Goal: Information Seeking & Learning: Learn about a topic

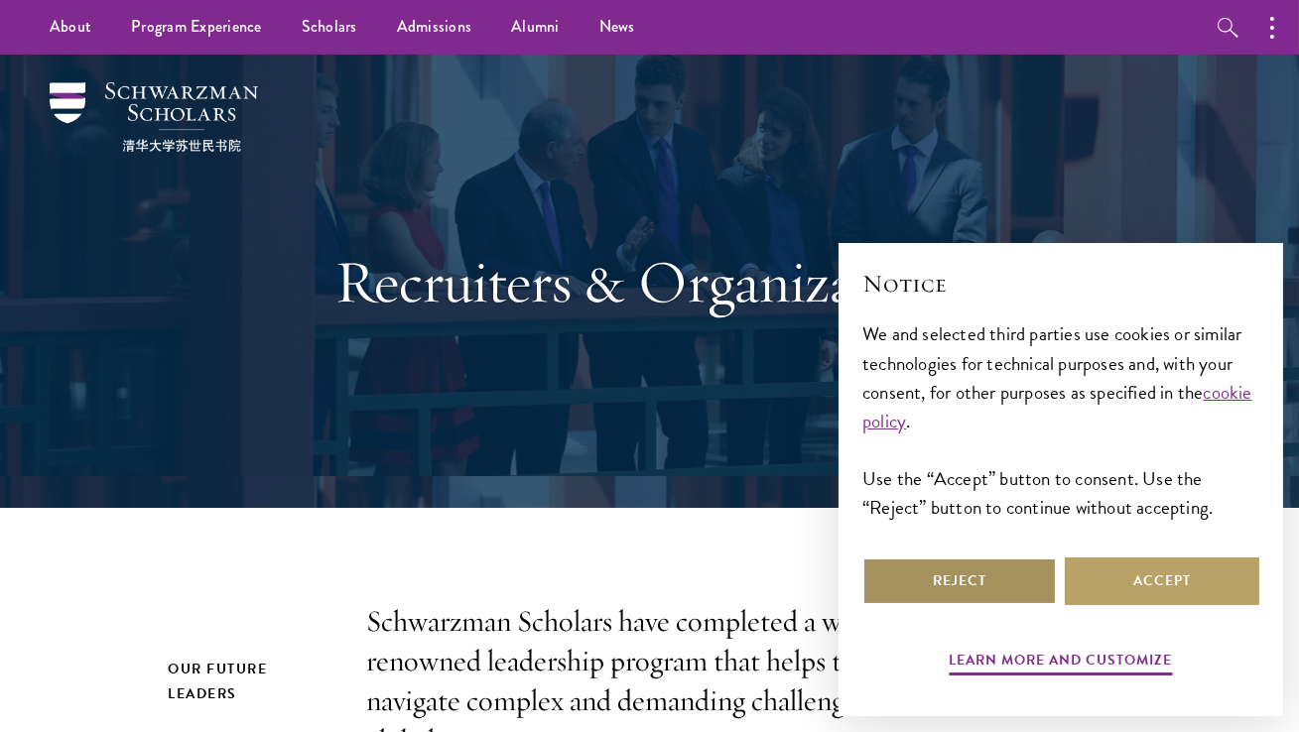
click at [962, 586] on button "Reject" at bounding box center [959, 582] width 195 height 48
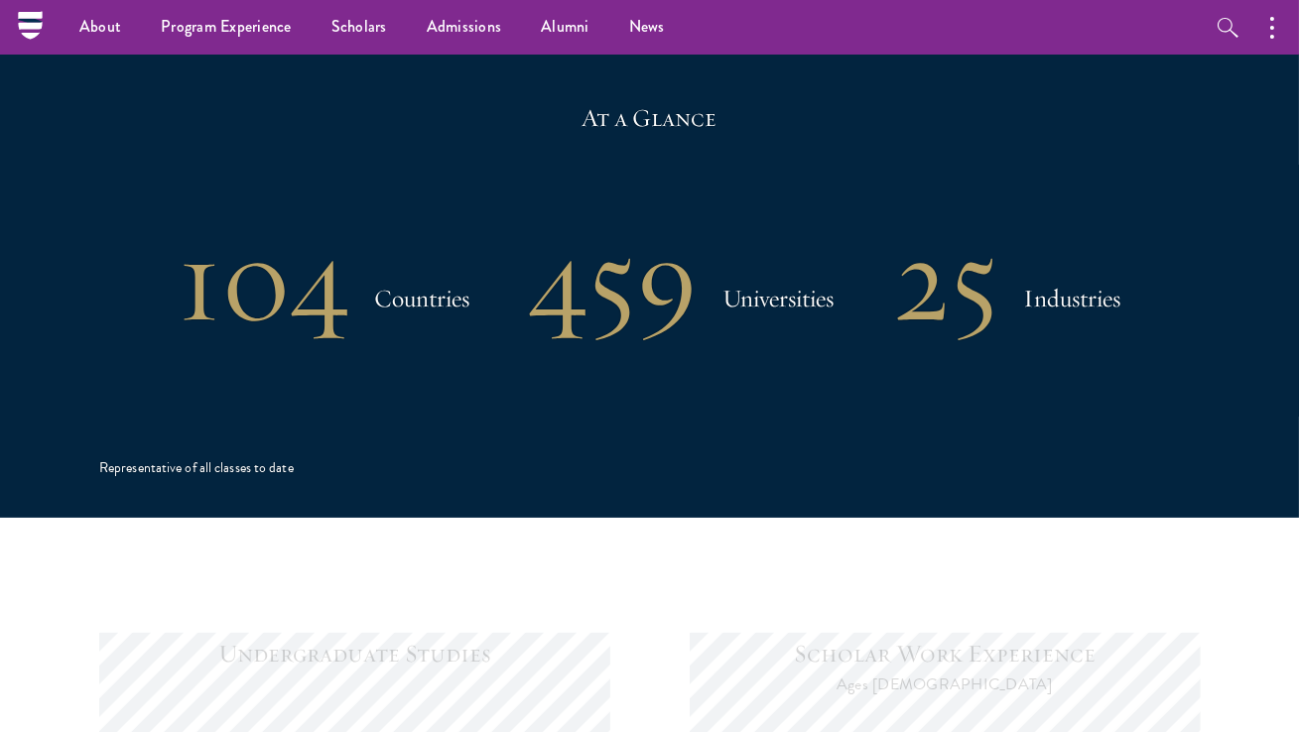
scroll to position [1323, 0]
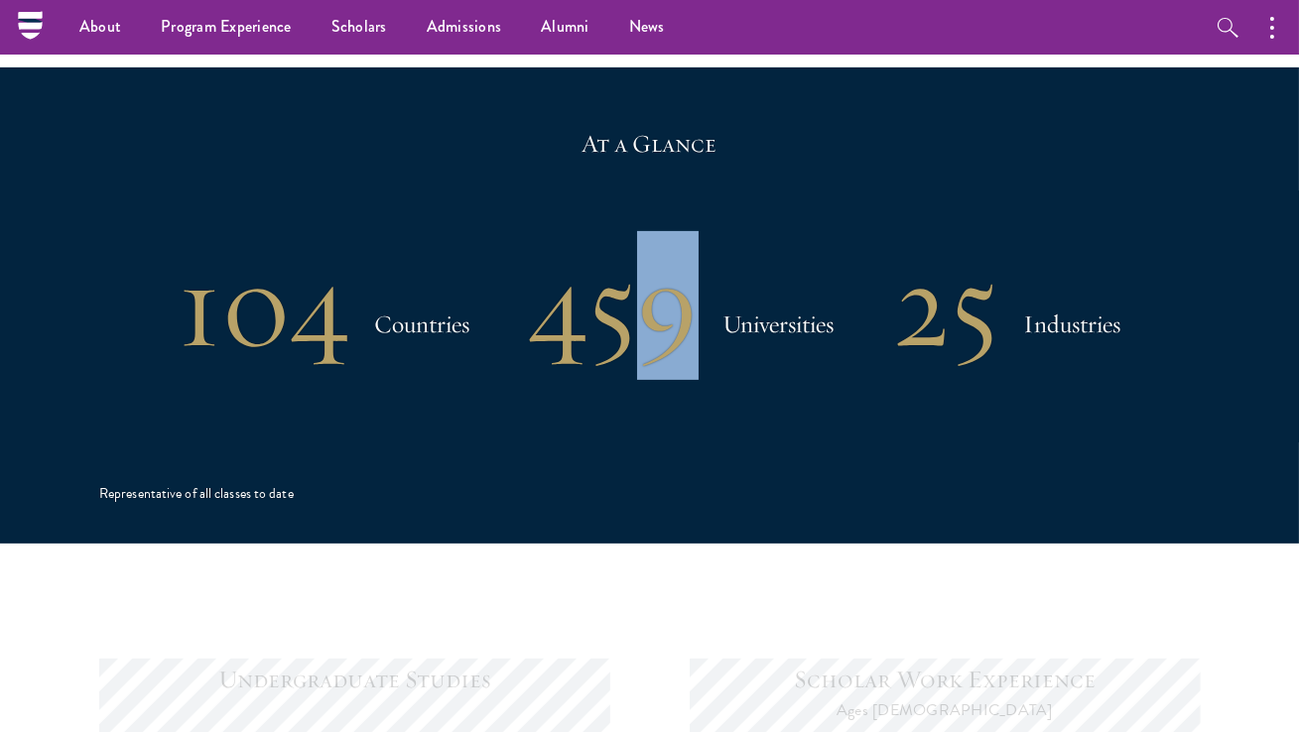
drag, startPoint x: 659, startPoint y: 325, endPoint x: 666, endPoint y: 441, distance: 116.3
click at [666, 438] on div "At a Glance 104 Countries 459 Universities 25 Industries Representative of all …" at bounding box center [649, 305] width 1101 height 476
click at [753, 382] on div "At a Glance 104 Countries 459 Universities 25 Industries Representative of all …" at bounding box center [649, 305] width 1101 height 476
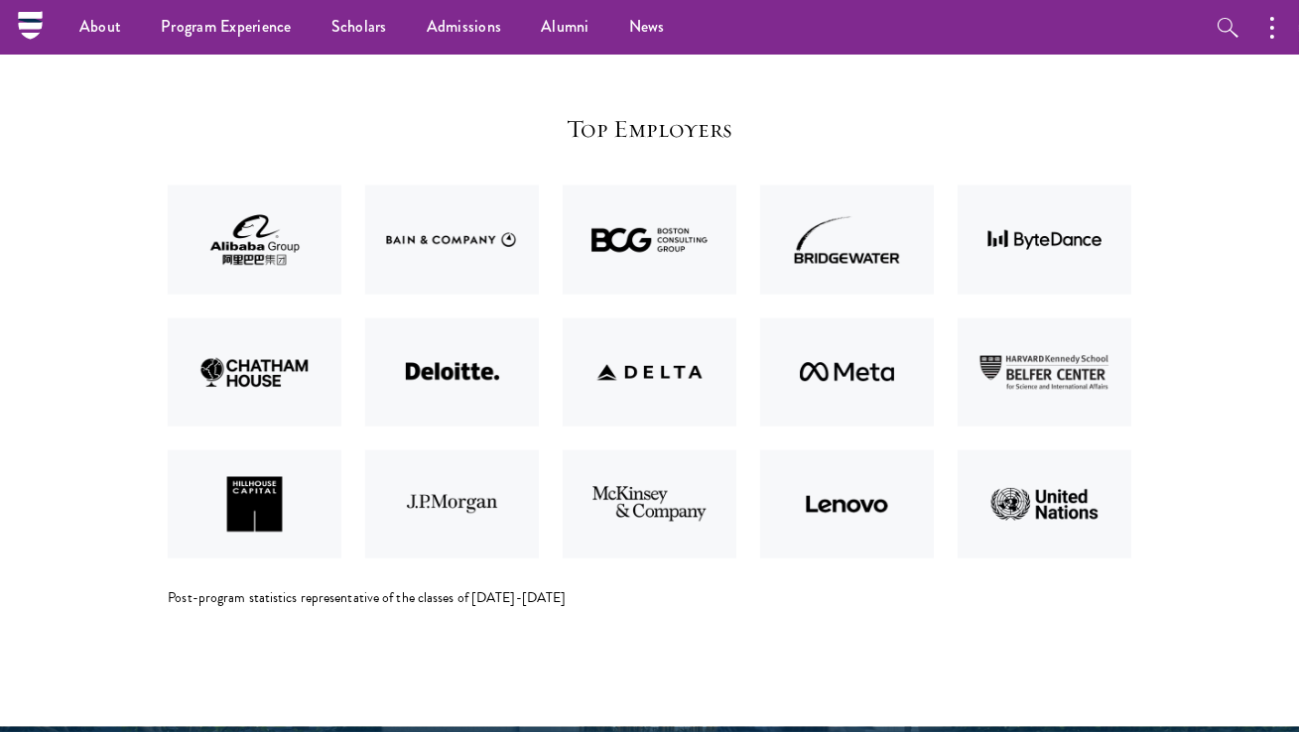
scroll to position [4139, 0]
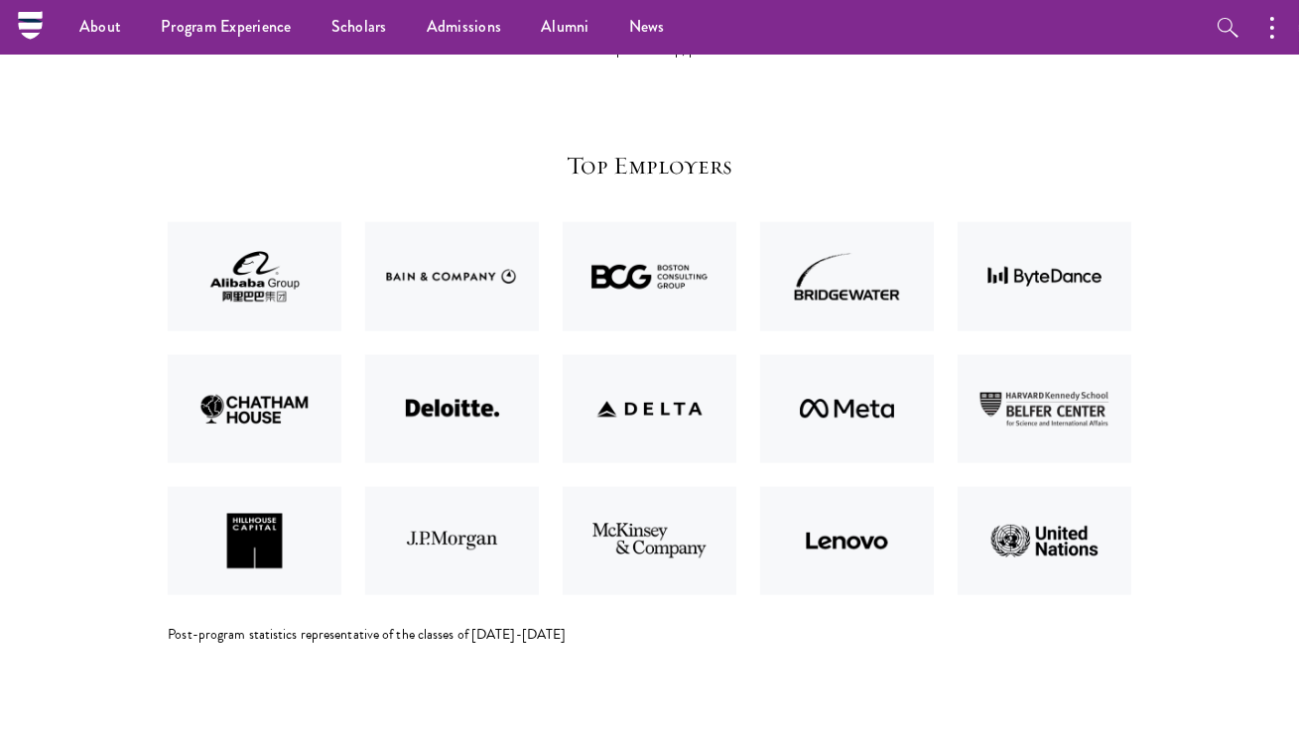
click at [1044, 401] on img at bounding box center [1045, 409] width 198 height 132
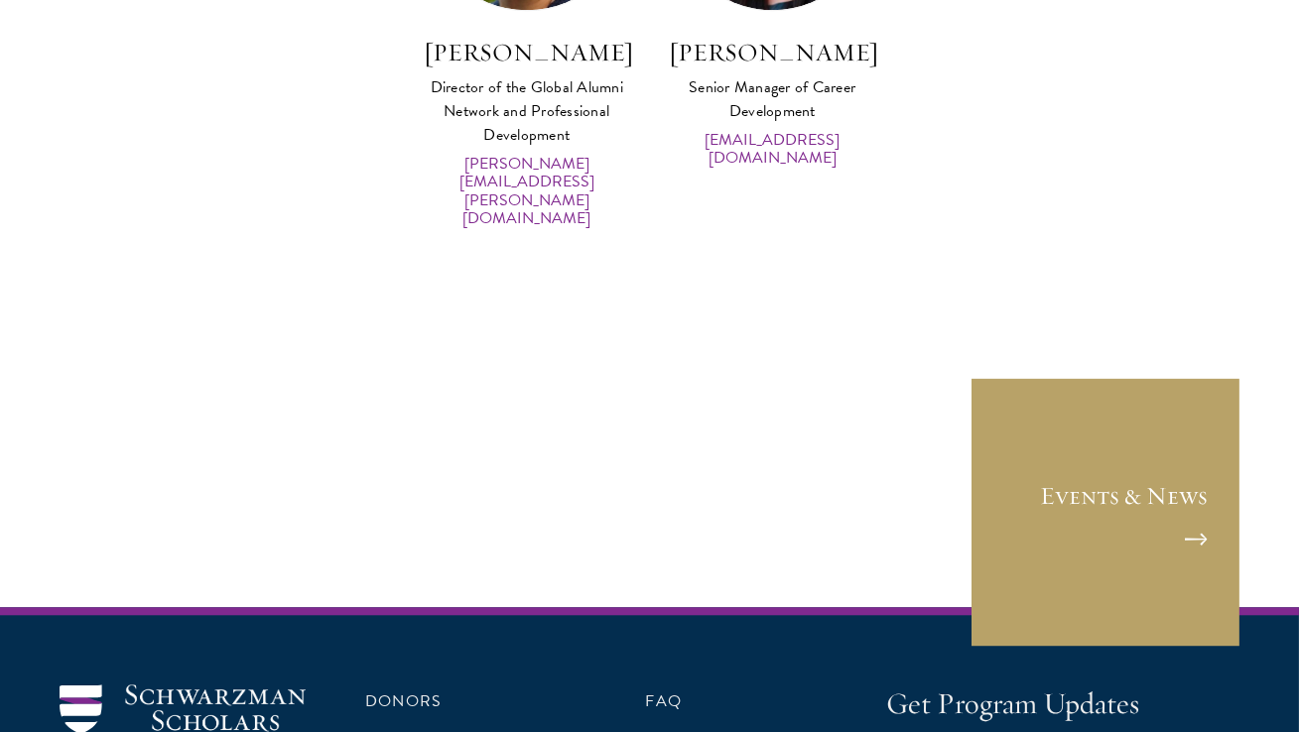
scroll to position [9742, 0]
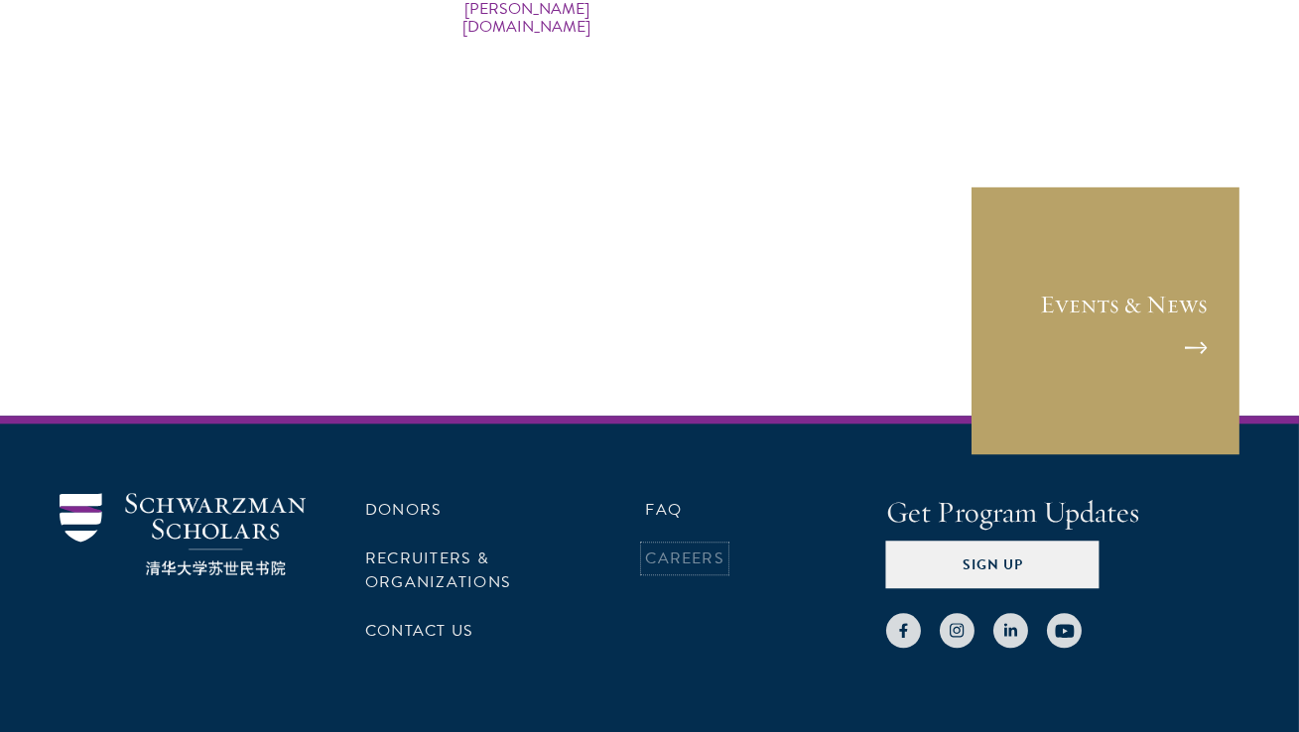
click at [684, 547] on link "Careers" at bounding box center [684, 559] width 79 height 24
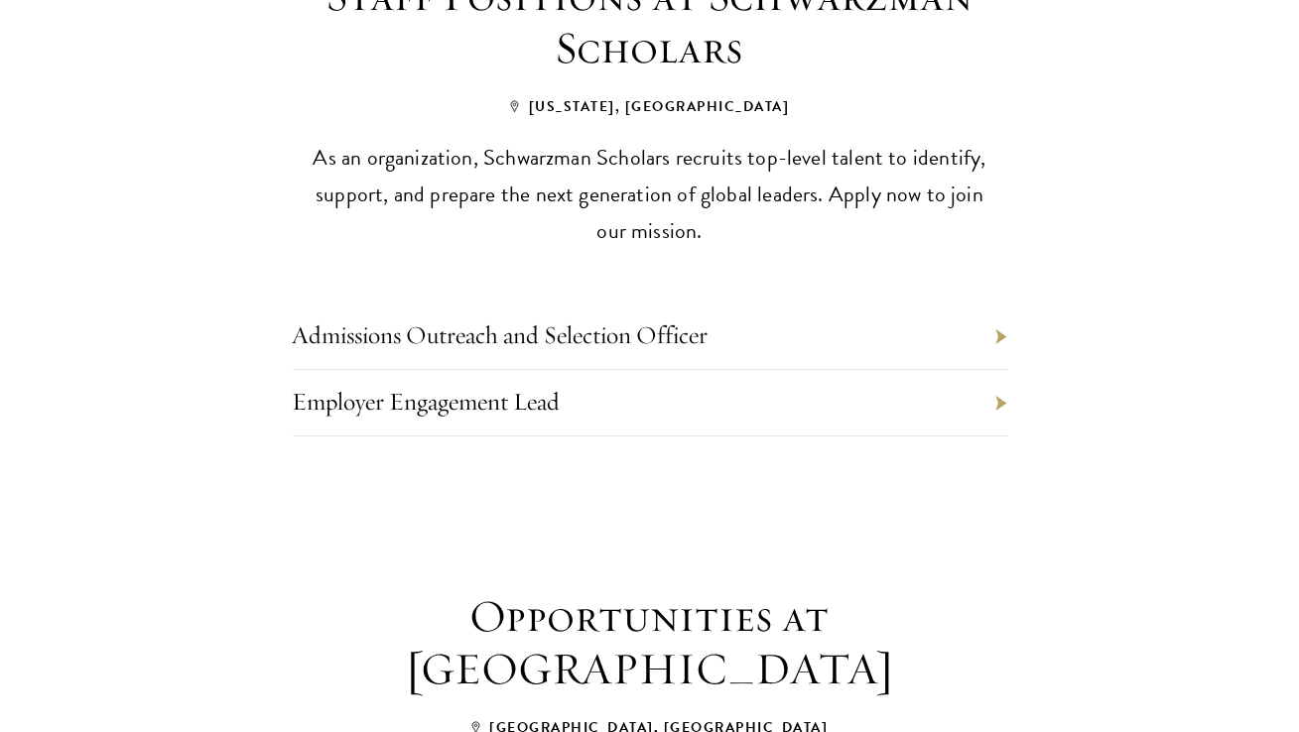
scroll to position [936, 0]
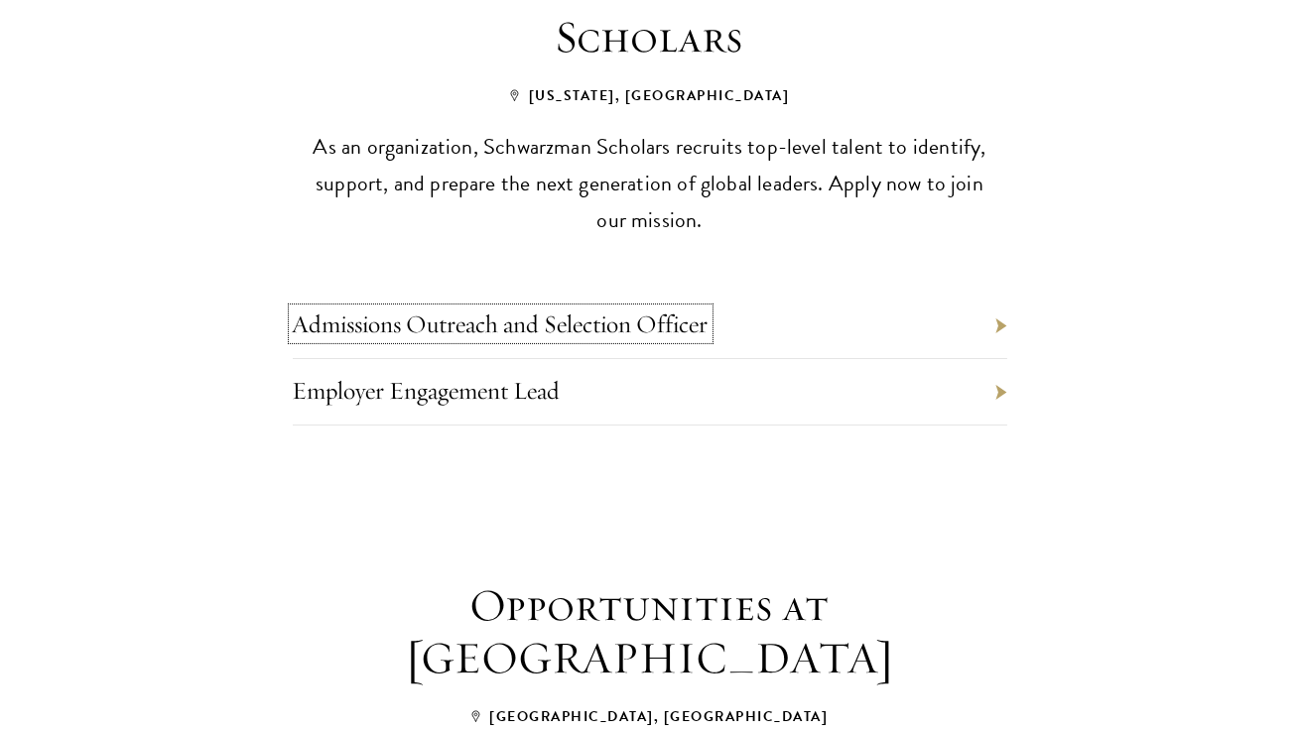
click at [685, 309] on link "Admissions Outreach and Selection Officer" at bounding box center [501, 324] width 416 height 31
